Goal: Information Seeking & Learning: Learn about a topic

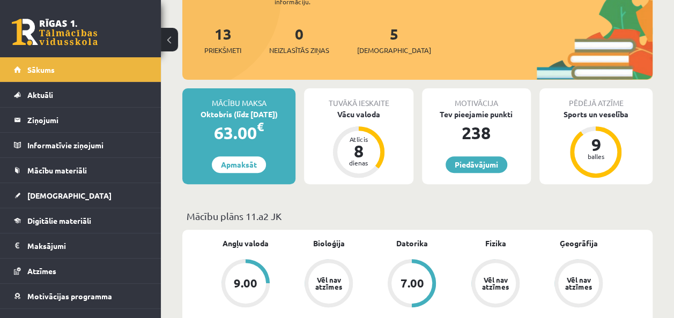
scroll to position [127, 0]
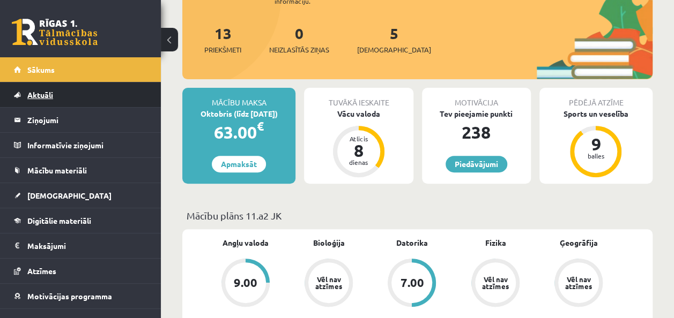
click at [32, 99] on link "Aktuāli" at bounding box center [81, 95] width 134 height 25
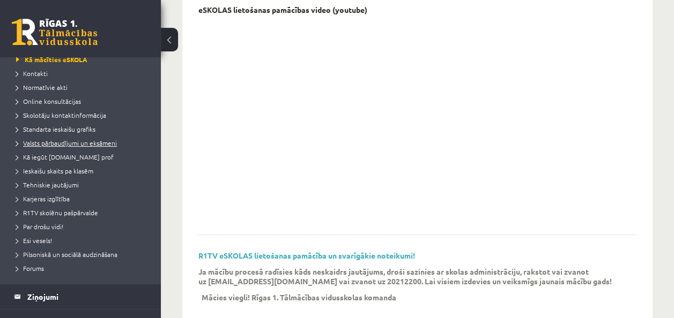
scroll to position [65, 0]
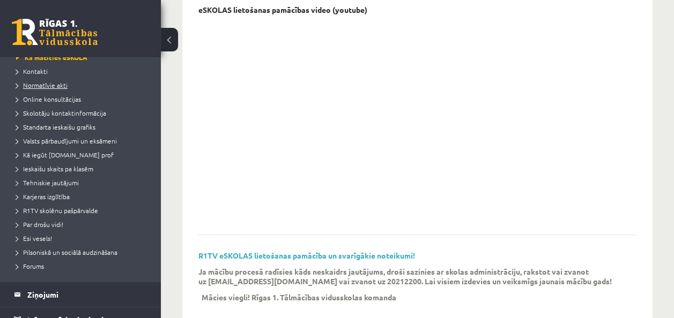
click at [57, 88] on span "Normatīvie akti" at bounding box center [41, 85] width 51 height 9
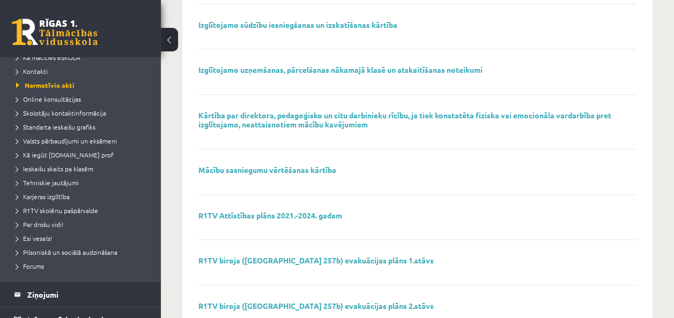
scroll to position [566, 0]
click at [322, 168] on link "Mācību sasniegumu vērtēšanas kārtība" at bounding box center [267, 171] width 138 height 10
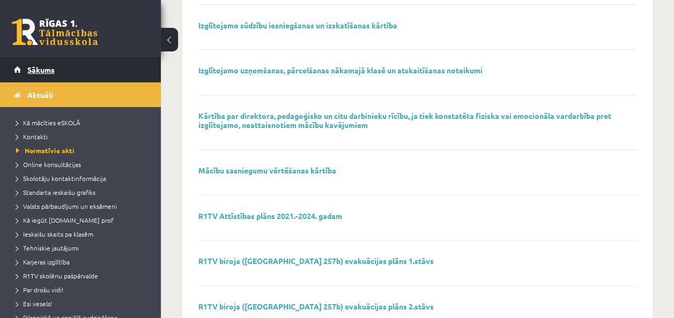
click at [48, 72] on span "Sākums" at bounding box center [40, 70] width 27 height 10
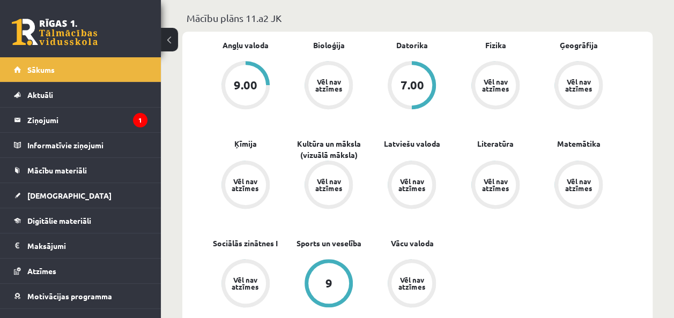
scroll to position [330, 0]
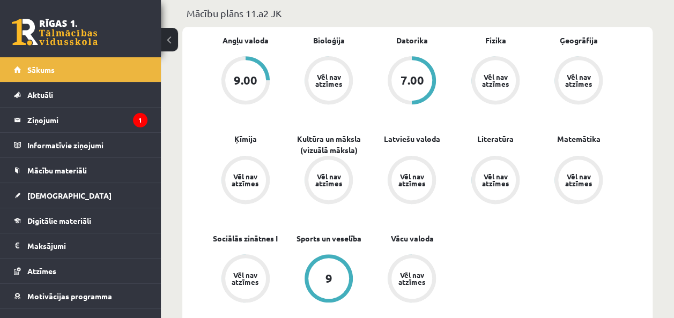
click at [250, 80] on div "9.00" at bounding box center [246, 81] width 24 height 12
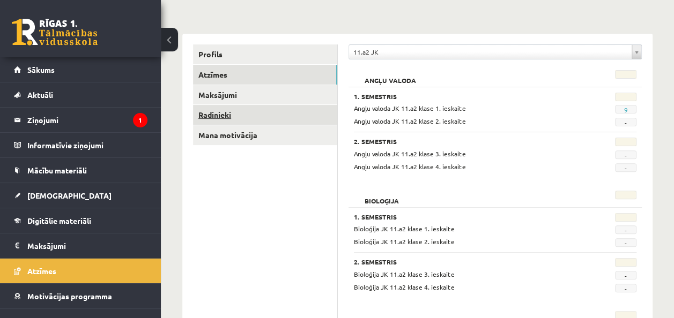
scroll to position [106, 0]
click at [222, 115] on link "Radinieki" at bounding box center [265, 116] width 144 height 20
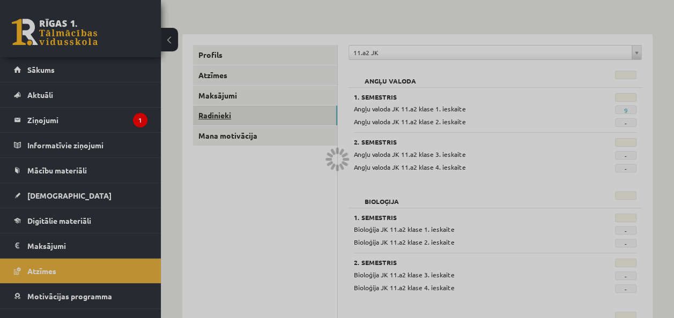
scroll to position [62, 0]
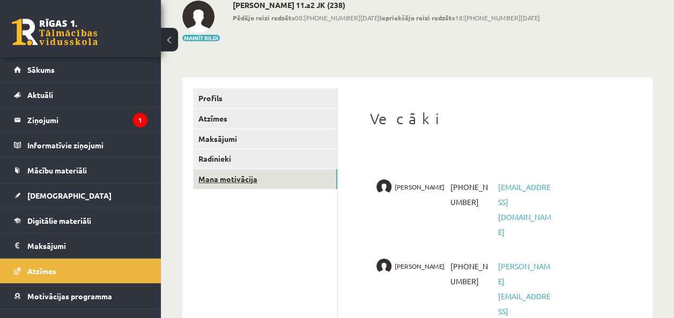
click at [241, 187] on link "Mana motivācija" at bounding box center [265, 179] width 144 height 20
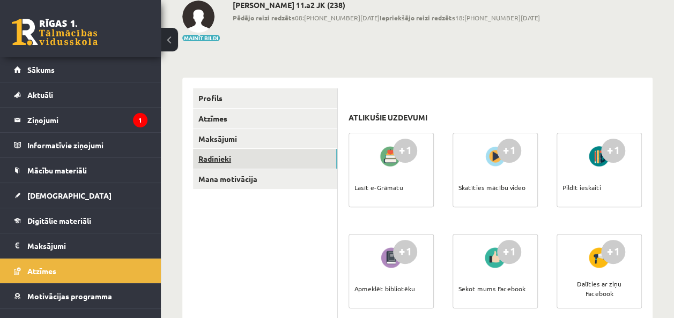
click at [226, 154] on link "Radinieki" at bounding box center [265, 159] width 144 height 20
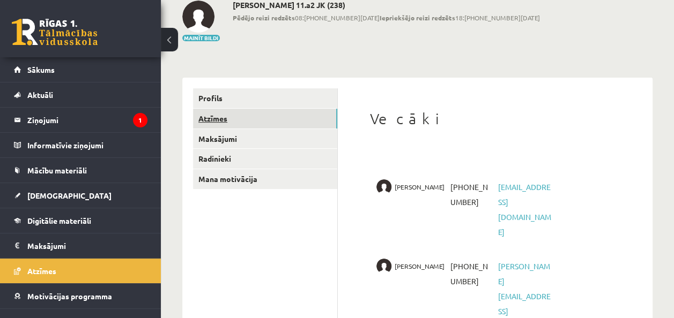
click at [203, 121] on link "Atzīmes" at bounding box center [265, 119] width 144 height 20
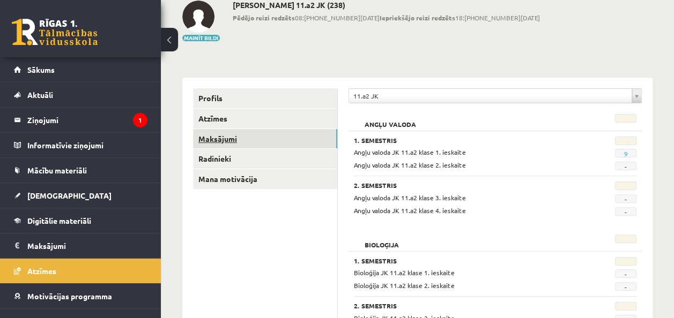
click at [218, 142] on link "Maksājumi" at bounding box center [265, 139] width 144 height 20
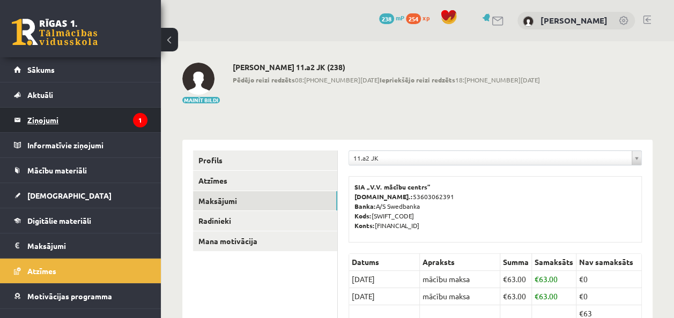
click at [47, 125] on legend "Ziņojumi 1" at bounding box center [87, 120] width 120 height 25
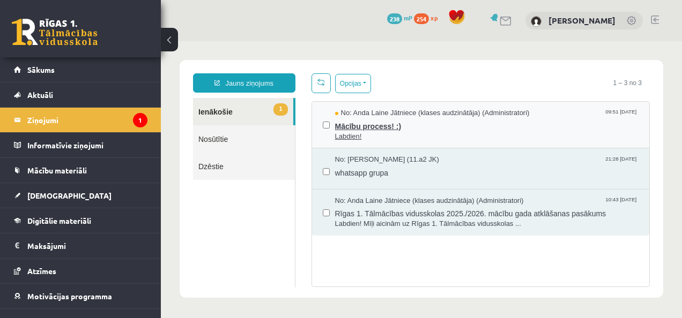
click at [403, 133] on span "Labdien!" at bounding box center [487, 137] width 304 height 10
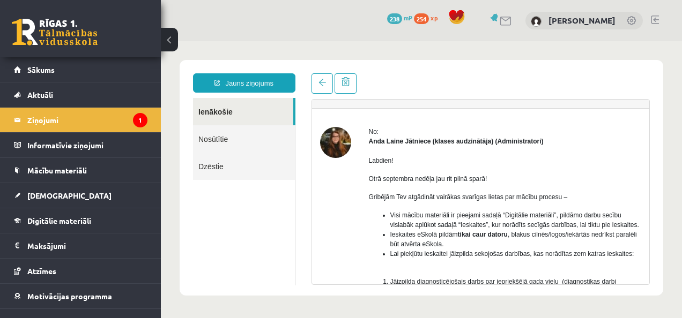
scroll to position [13, 0]
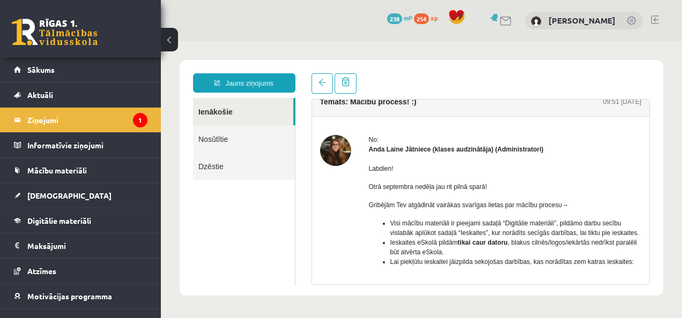
click at [334, 143] on img at bounding box center [335, 150] width 31 height 31
click at [349, 157] on img at bounding box center [335, 150] width 31 height 31
click at [343, 155] on img at bounding box center [335, 150] width 31 height 31
click at [47, 71] on span "Sākums" at bounding box center [40, 70] width 27 height 10
